Goal: Transaction & Acquisition: Book appointment/travel/reservation

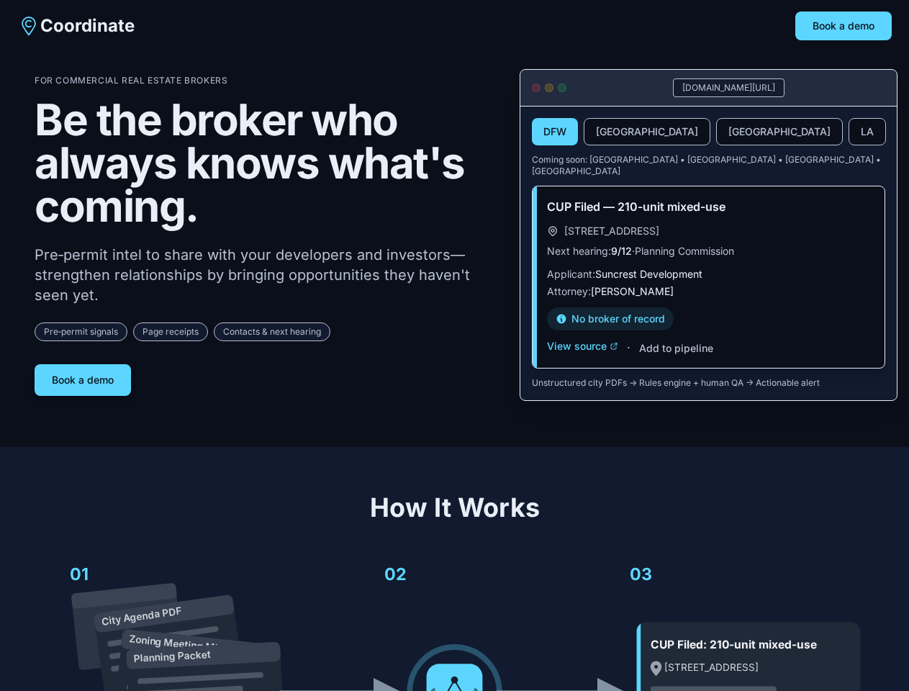
click at [454, 345] on div "For Commercial Real Estate Brokers Be the broker who always knows what's coming…" at bounding box center [266, 235] width 462 height 321
click at [843, 26] on button "Book a demo" at bounding box center [843, 26] width 96 height 29
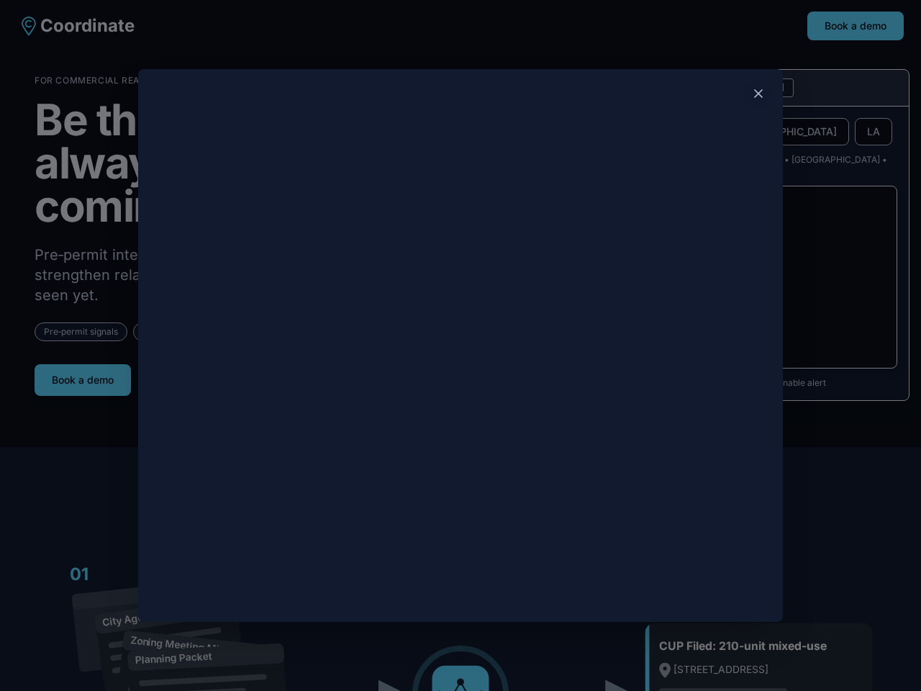
click at [83, 374] on div at bounding box center [460, 345] width 921 height 691
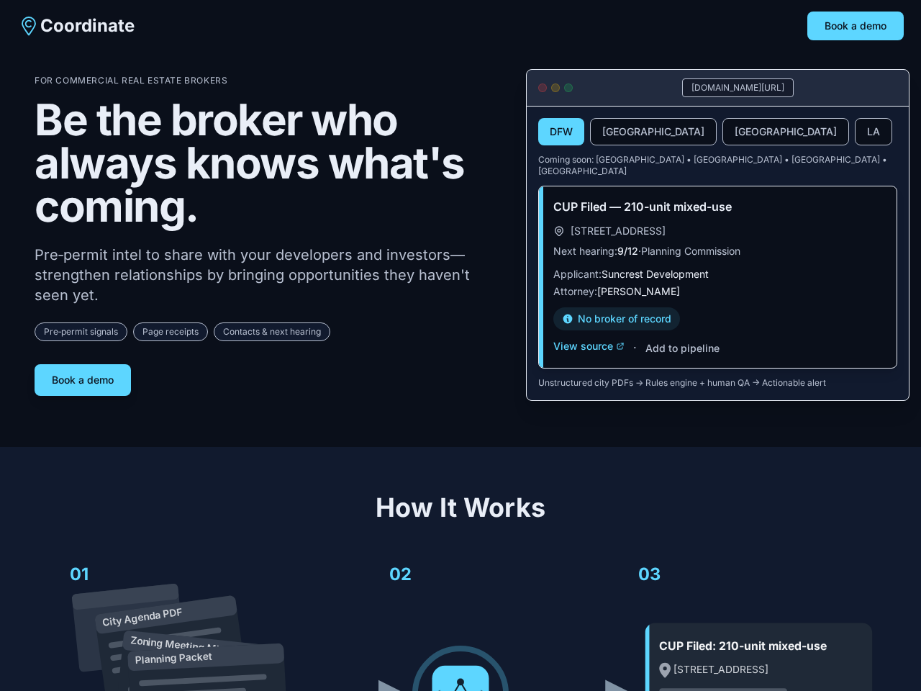
click at [555, 132] on button "DFW" at bounding box center [561, 131] width 46 height 27
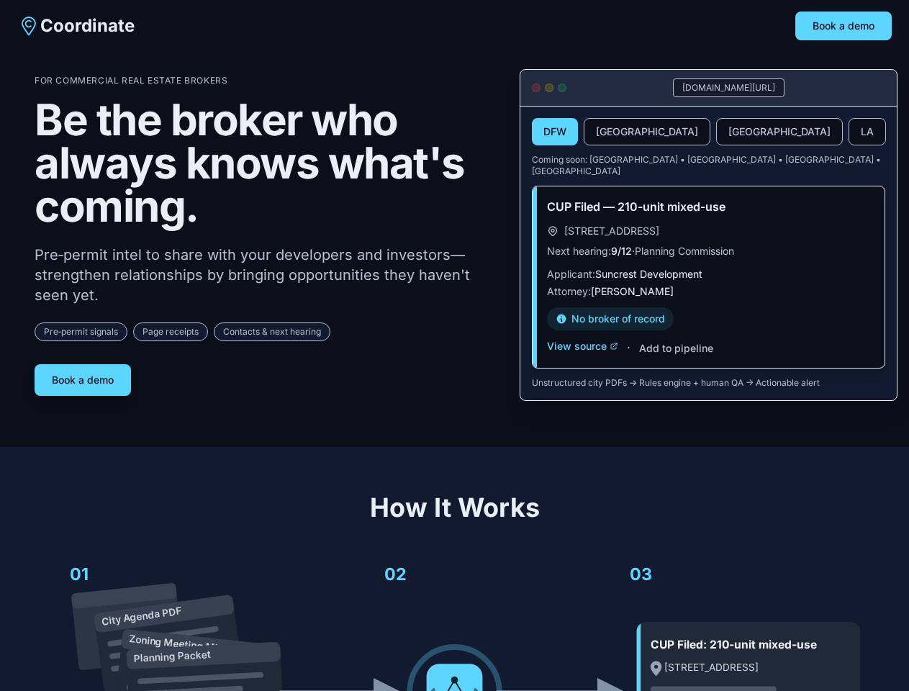
click at [612, 132] on button "[GEOGRAPHIC_DATA]" at bounding box center [646, 131] width 127 height 27
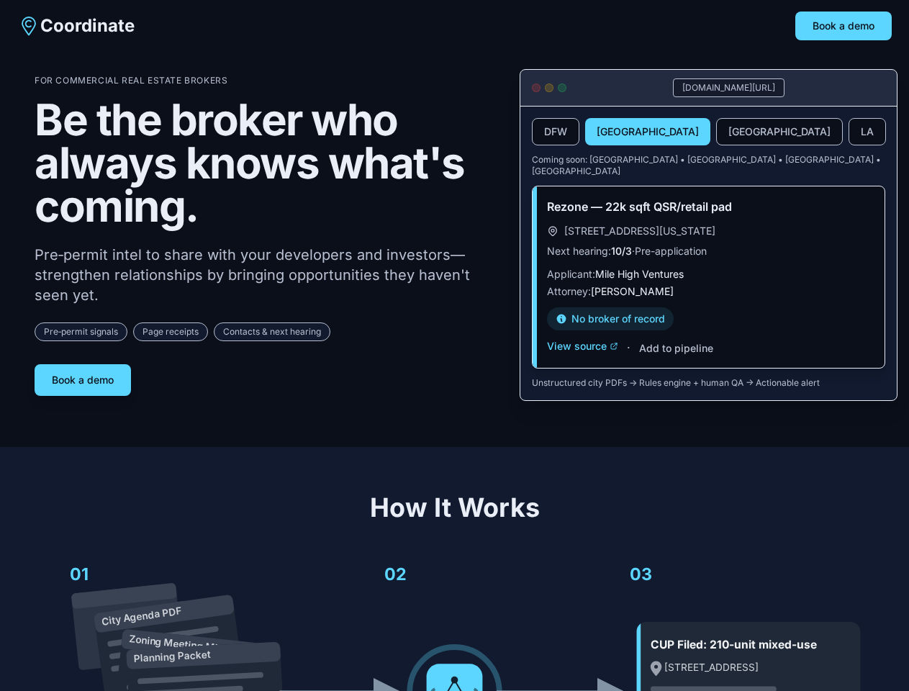
click at [716, 132] on button "[GEOGRAPHIC_DATA]" at bounding box center [779, 131] width 127 height 27
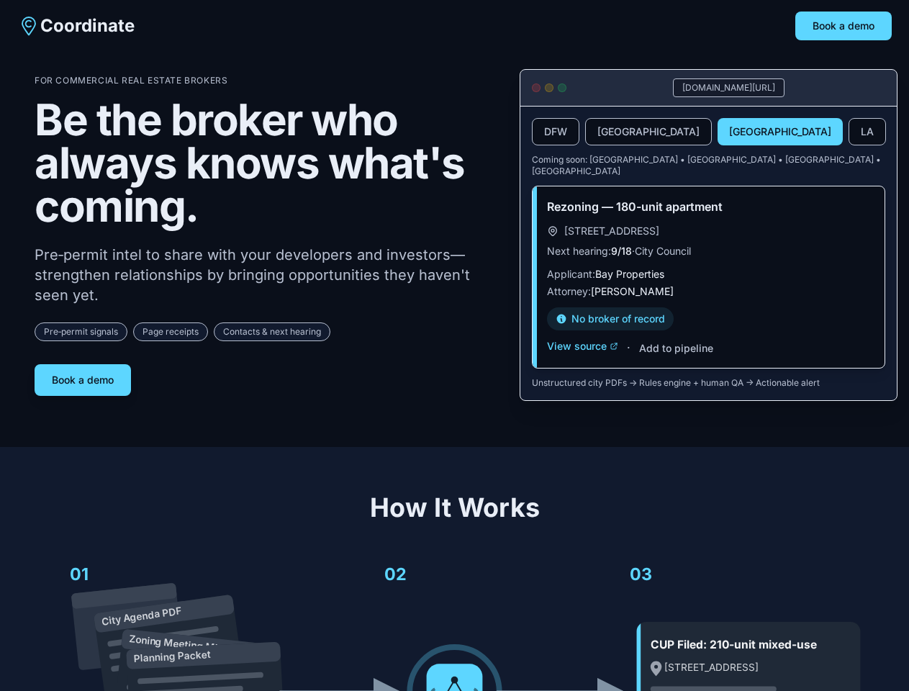
click at [848, 132] on button "LA" at bounding box center [866, 131] width 37 height 27
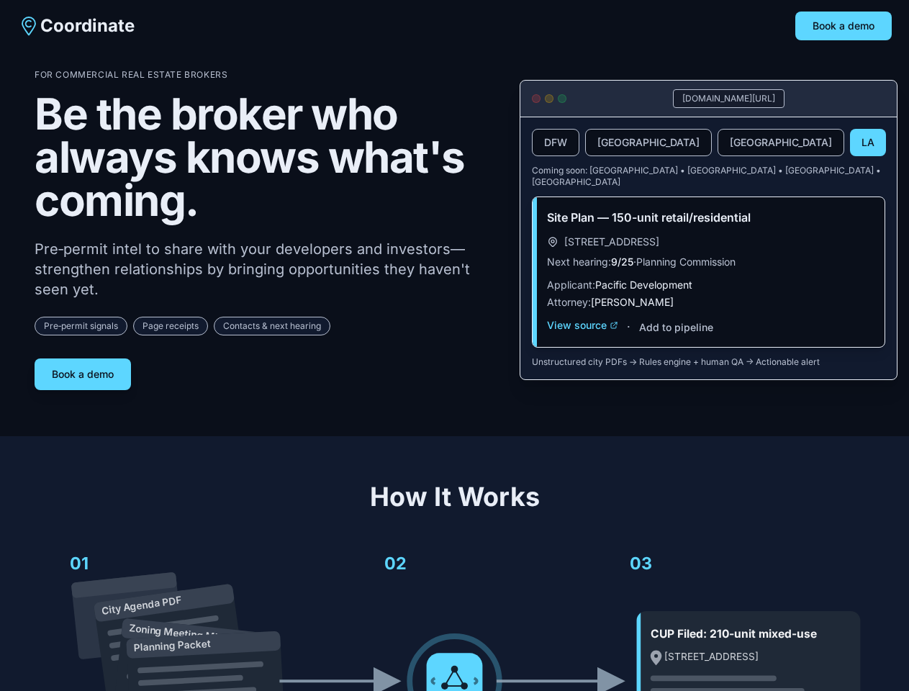
click at [582, 335] on div "Site Plan — 150-unit retail/residential [STREET_ADDRESS] Next hearing: 9/25 · P…" at bounding box center [708, 272] width 352 height 150
click at [675, 337] on div "Site Plan — 150-unit retail/residential [STREET_ADDRESS] Next hearing: 9/25 · P…" at bounding box center [708, 272] width 352 height 150
